Goal: Navigation & Orientation: Find specific page/section

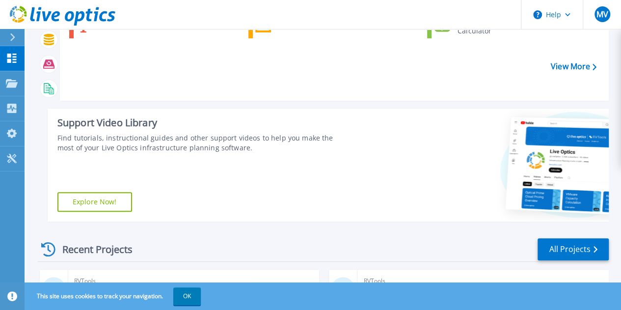
scroll to position [196, 0]
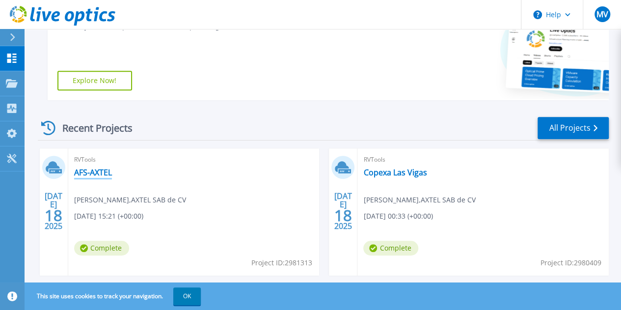
click at [93, 170] on link "AFS-AXTEL" at bounding box center [93, 172] width 38 height 10
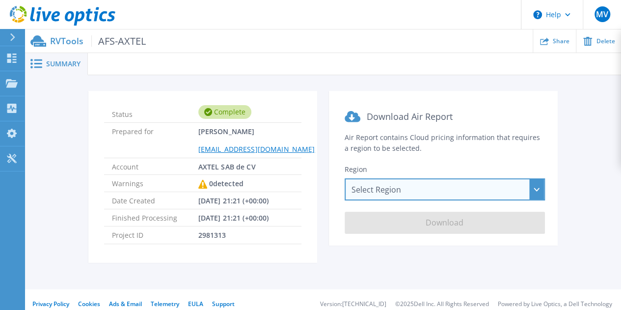
click at [533, 187] on div "Select Region Asia Pacific (Hong Kong) Asia Pacific (Mumbai) Asia Pacific (Seou…" at bounding box center [445, 189] width 200 height 22
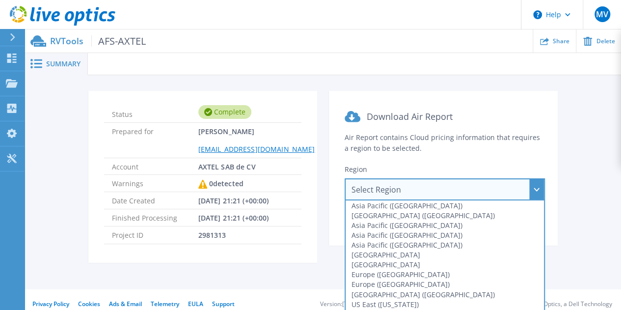
click at [423, 112] on span "Download Air Report" at bounding box center [409, 116] width 86 height 12
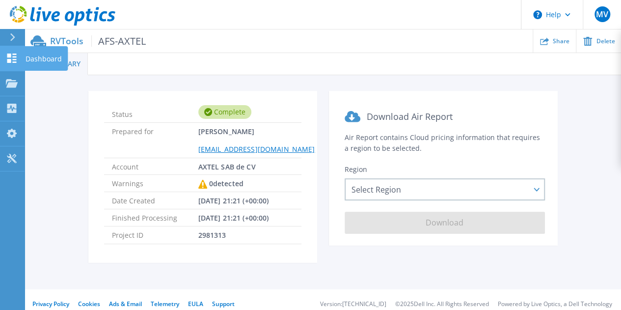
click at [12, 55] on icon at bounding box center [12, 58] width 12 height 9
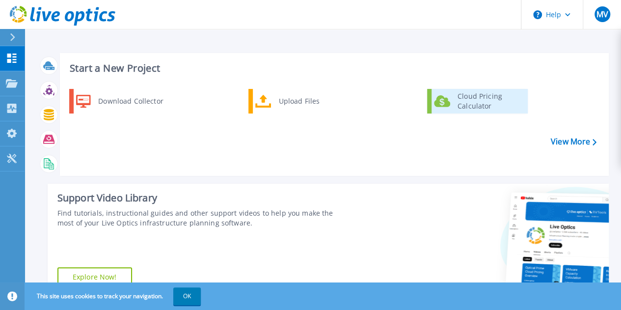
click at [466, 96] on div "Cloud Pricing Calculator" at bounding box center [489, 101] width 73 height 20
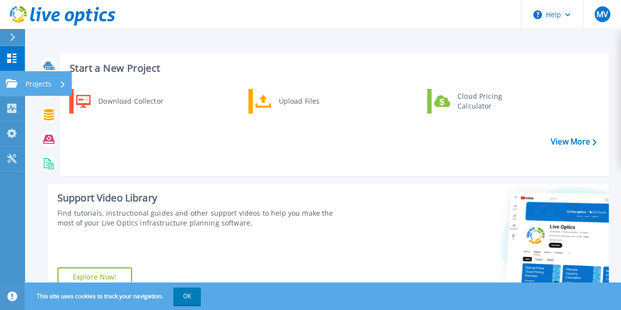
click at [14, 84] on icon at bounding box center [12, 83] width 12 height 8
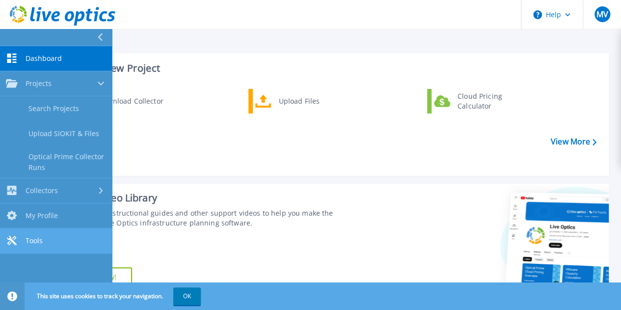
click at [25, 237] on link "Tools Tools" at bounding box center [56, 240] width 112 height 25
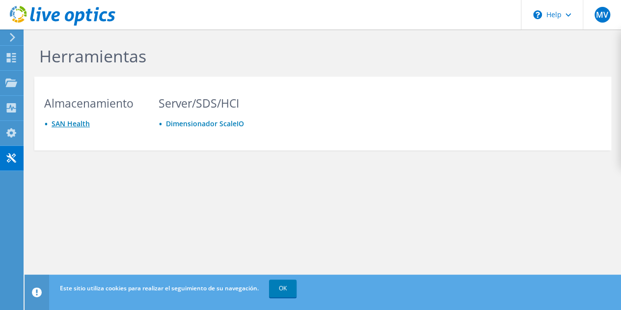
click at [74, 123] on link "SAN Health" at bounding box center [71, 123] width 38 height 9
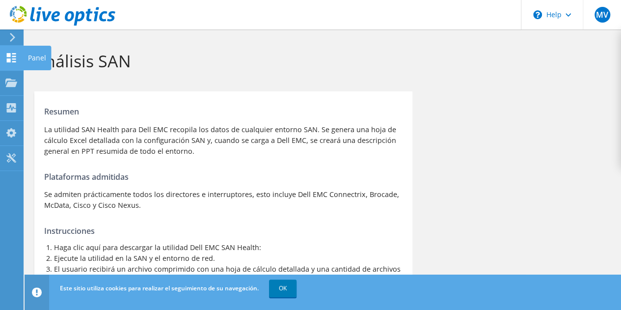
click at [16, 58] on icon at bounding box center [11, 57] width 12 height 9
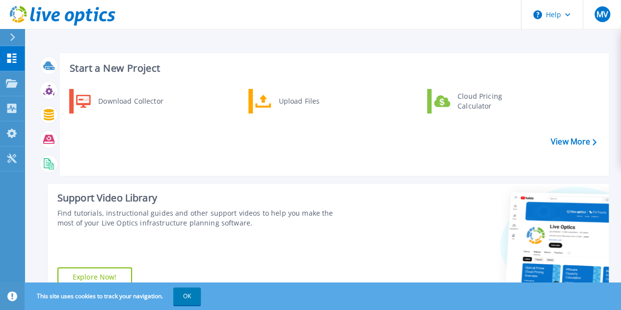
click at [11, 36] on icon at bounding box center [12, 37] width 5 height 8
click at [216, 148] on div "Download Collector Upload Files Cloud Pricing Calculator" at bounding box center [333, 128] width 542 height 84
click at [12, 56] on icon at bounding box center [12, 58] width 12 height 9
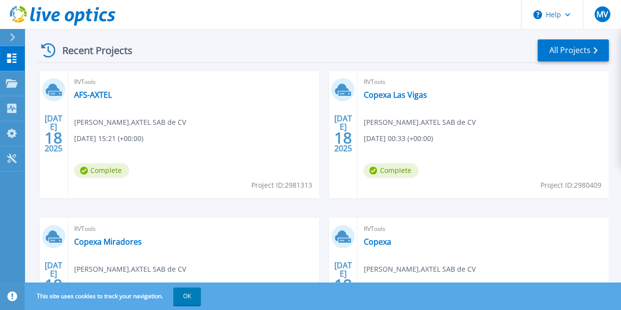
scroll to position [295, 0]
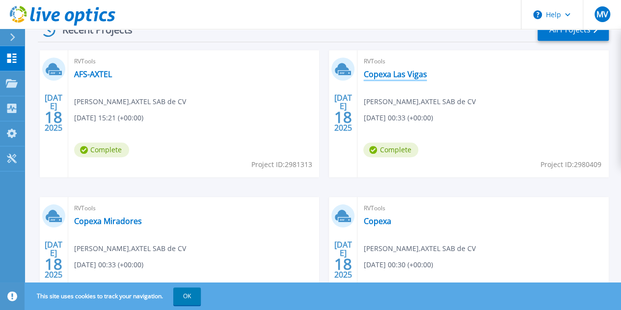
click at [363, 75] on link "Copexa Las Vigas" at bounding box center [394, 74] width 63 height 10
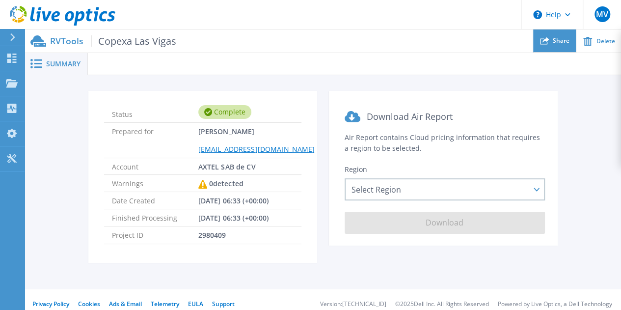
click at [554, 41] on span "Share" at bounding box center [561, 41] width 17 height 6
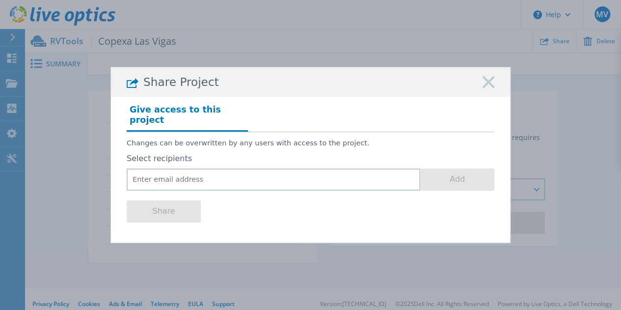
click at [483, 87] on icon at bounding box center [489, 82] width 12 height 12
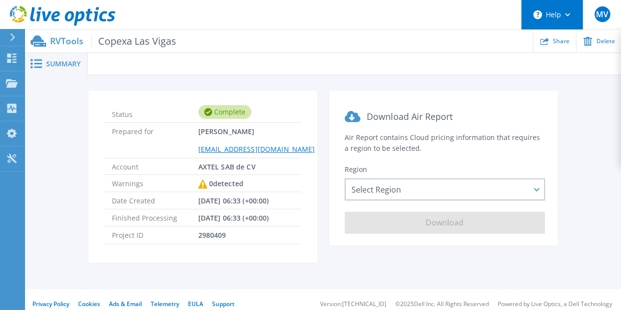
click at [566, 18] on button "Help" at bounding box center [551, 14] width 61 height 29
click at [440, 45] on ul "Share Delete" at bounding box center [398, 40] width 445 height 23
click at [46, 63] on span "Summary" at bounding box center [63, 63] width 34 height 7
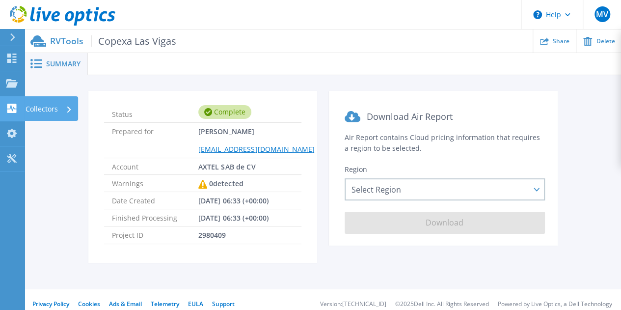
click at [35, 108] on p "Collectors" at bounding box center [42, 109] width 32 height 26
click at [238, 67] on div at bounding box center [354, 64] width 533 height 22
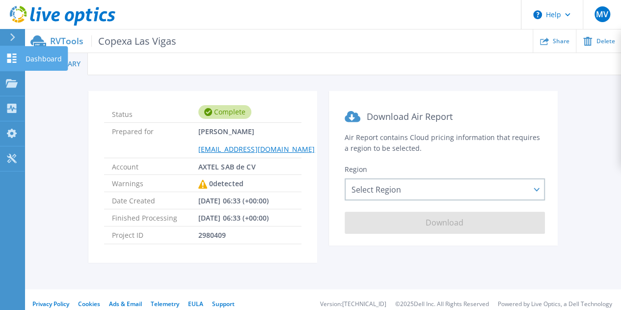
click at [15, 56] on icon at bounding box center [11, 58] width 9 height 9
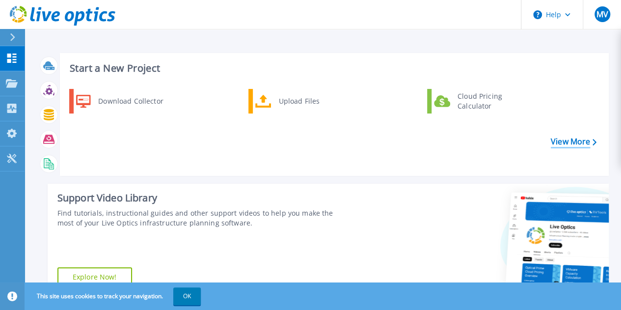
click at [576, 143] on link "View More" at bounding box center [574, 141] width 46 height 9
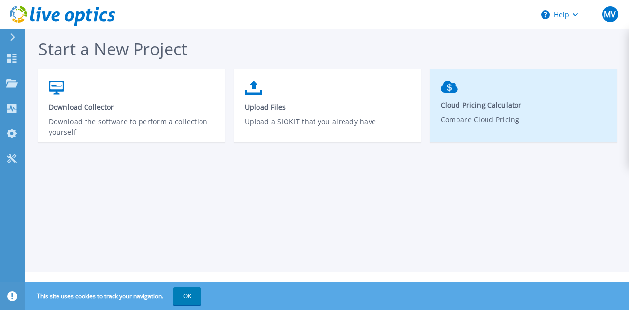
click at [480, 89] on link "Cloud Pricing Calculator Compare Cloud Pricing" at bounding box center [523, 110] width 186 height 69
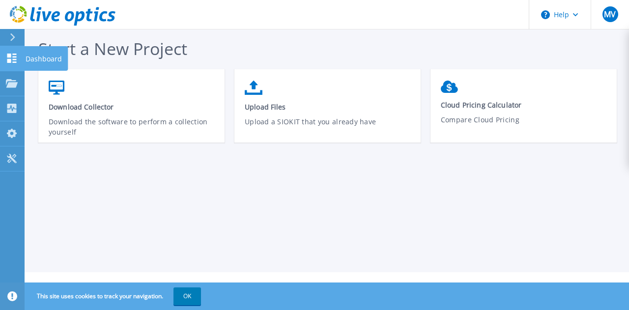
click at [14, 59] on icon at bounding box center [11, 58] width 9 height 9
